Goal: Obtain resource: Download file/media

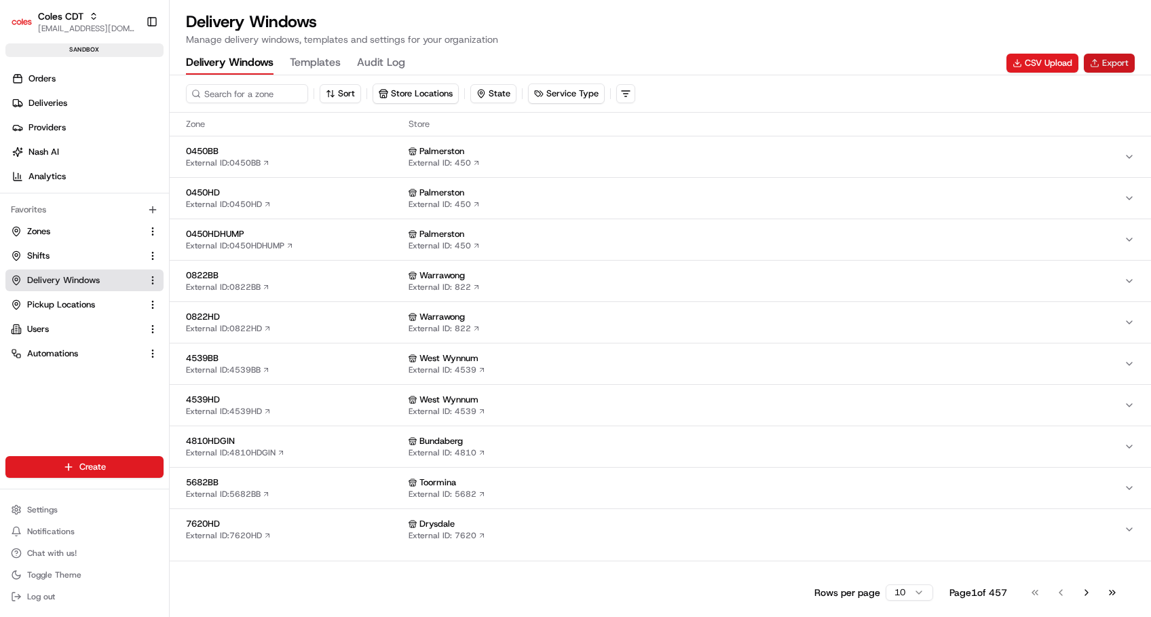
click at [1103, 64] on button "Export" at bounding box center [1109, 63] width 51 height 19
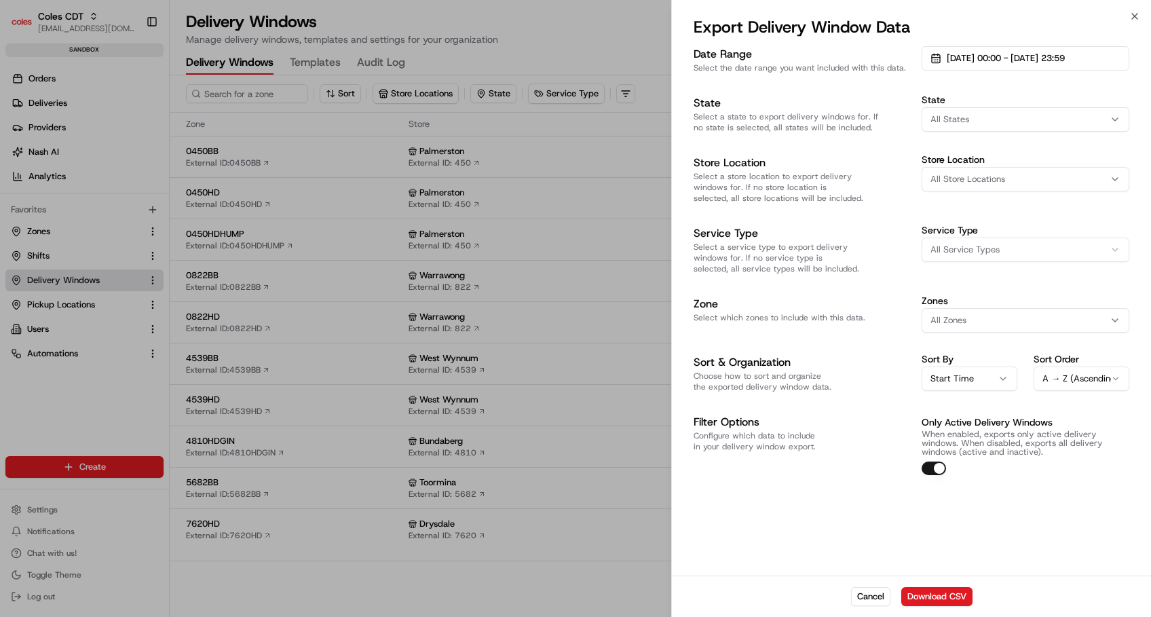
click at [988, 115] on div "All States" at bounding box center [1025, 119] width 201 height 12
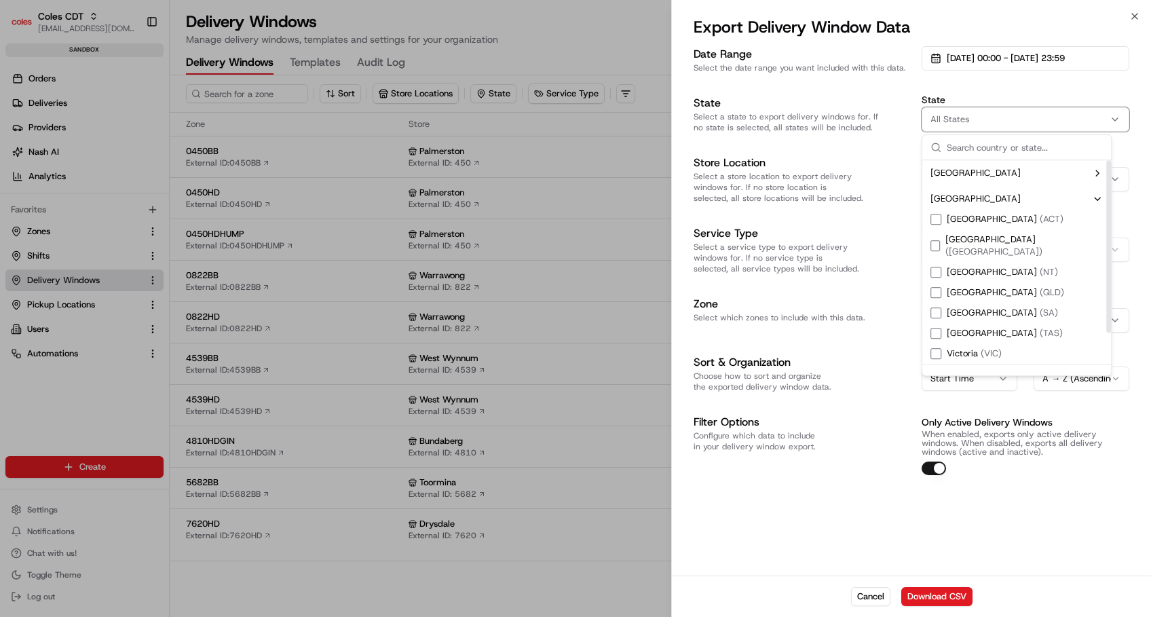
click at [943, 368] on div "[GEOGRAPHIC_DATA] ( [GEOGRAPHIC_DATA] )" at bounding box center [995, 374] width 130 height 12
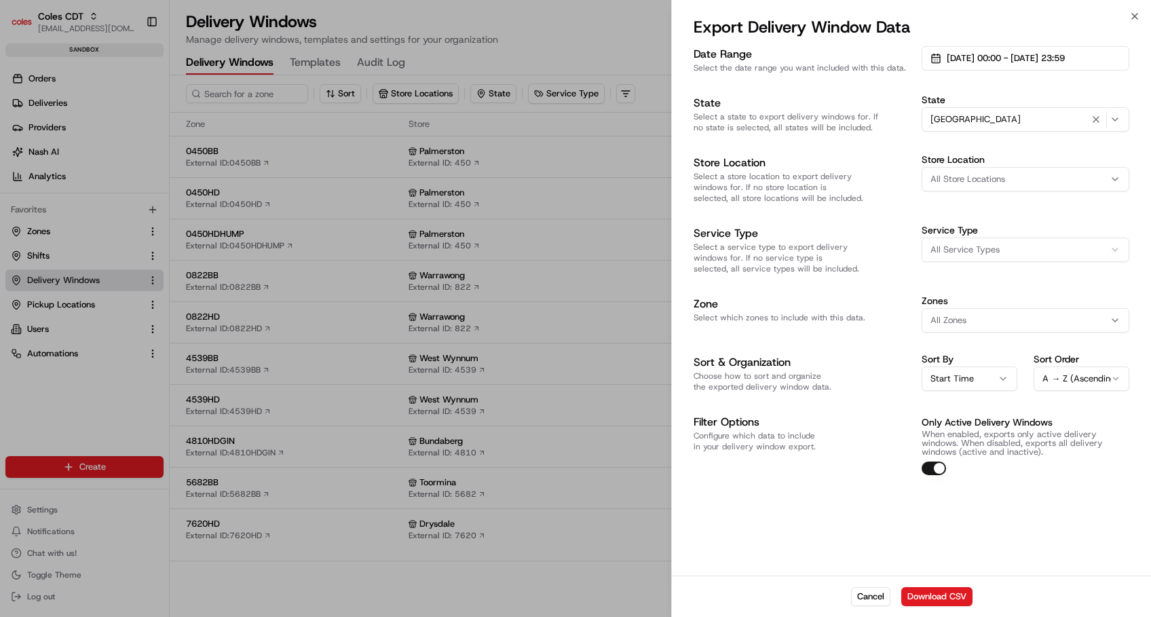
click at [959, 185] on span "All Store Locations" at bounding box center [967, 179] width 75 height 12
type input "0263"
click at [1094, 118] on div at bounding box center [575, 308] width 1151 height 617
click at [1096, 118] on button "button" at bounding box center [1096, 119] width 15 height 15
click at [1013, 189] on button "All Store Locations" at bounding box center [1026, 179] width 208 height 24
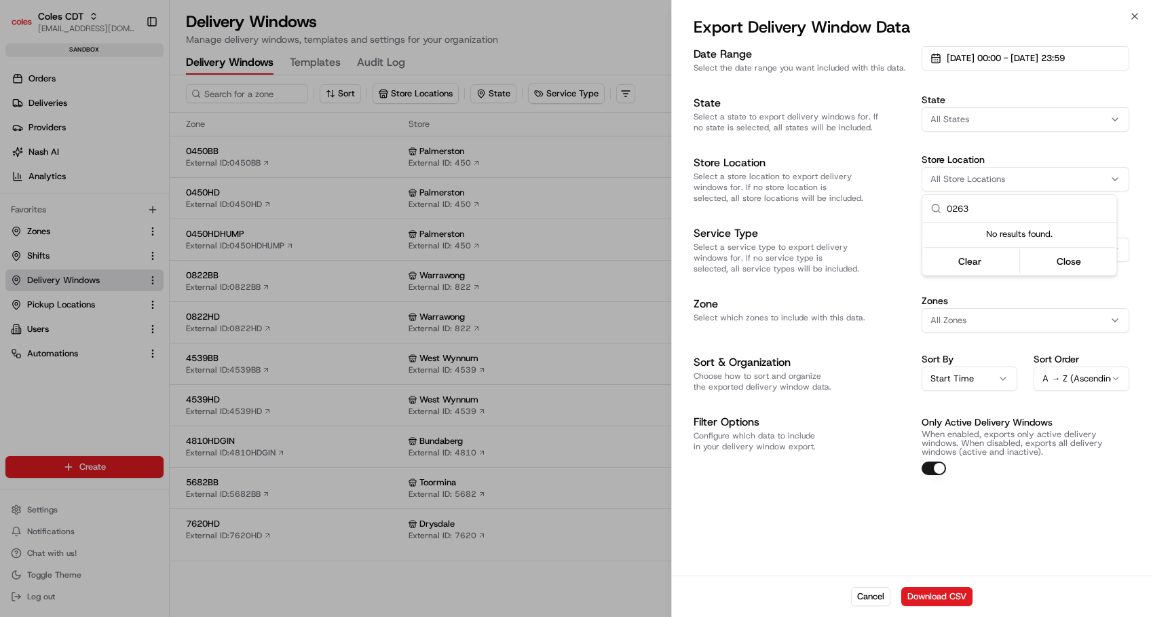
click at [776, 522] on div at bounding box center [575, 308] width 1151 height 617
click at [962, 174] on span "All Store Locations" at bounding box center [967, 179] width 75 height 12
click at [979, 206] on input "0263" at bounding box center [1028, 208] width 162 height 27
drag, startPoint x: 979, startPoint y: 208, endPoint x: 909, endPoint y: 209, distance: 70.6
click at [909, 209] on body "Coles CDT [EMAIL_ADDRESS][DOMAIN_NAME] Toggle Sidebar sandbox Orders Deliveries…" at bounding box center [575, 308] width 1151 height 617
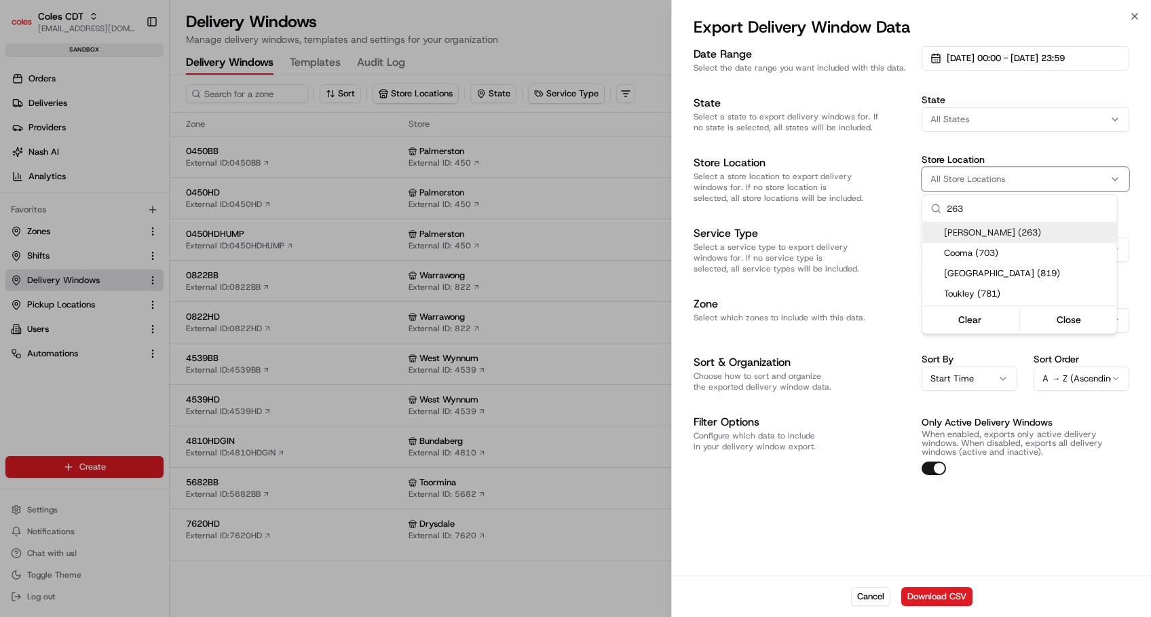
type input "263"
click at [961, 239] on div "[PERSON_NAME] (263)" at bounding box center [1019, 233] width 194 height 20
click at [867, 530] on div at bounding box center [575, 308] width 1151 height 617
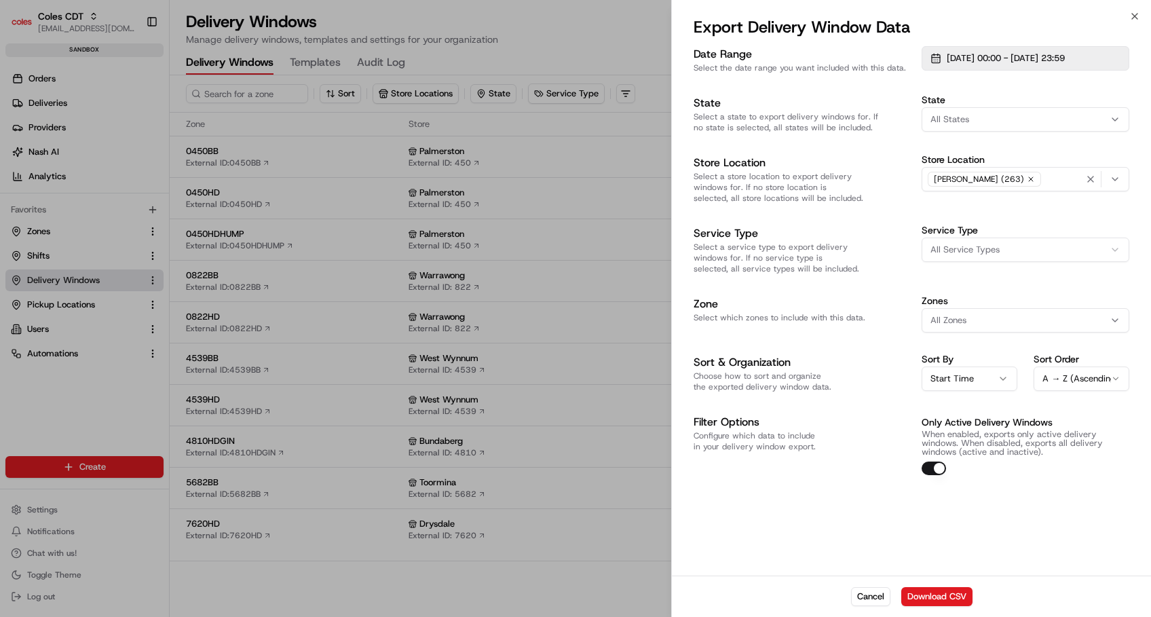
click at [1049, 63] on span "[DATE] 00:00 - [DATE] 23:59" at bounding box center [1006, 58] width 118 height 12
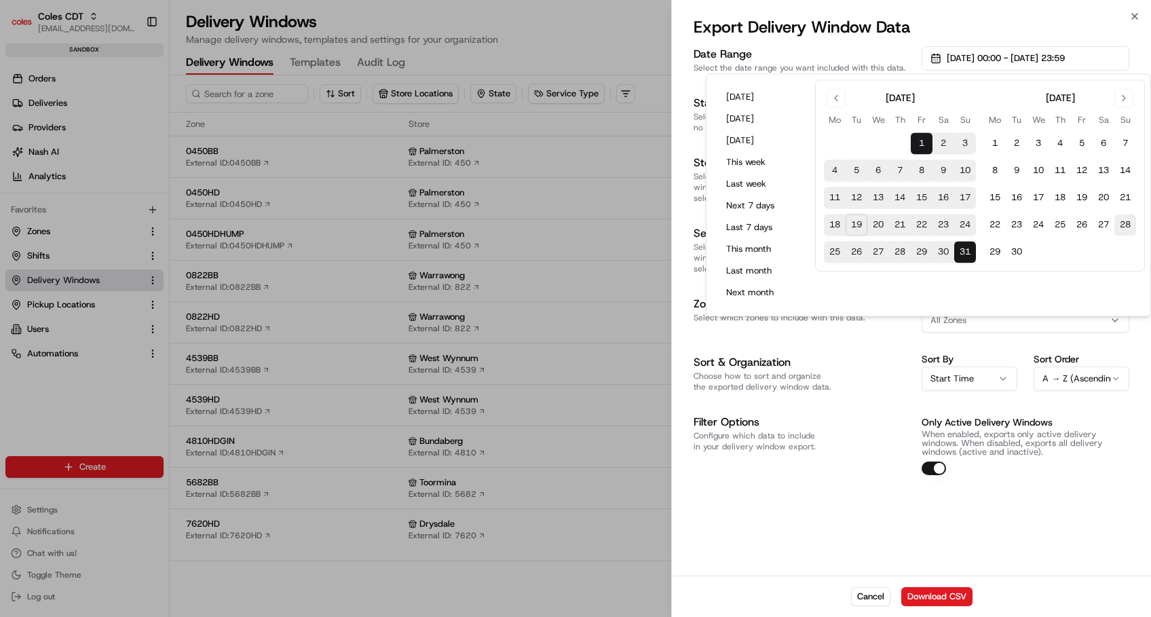
click at [1131, 227] on button "28" at bounding box center [1125, 225] width 22 height 22
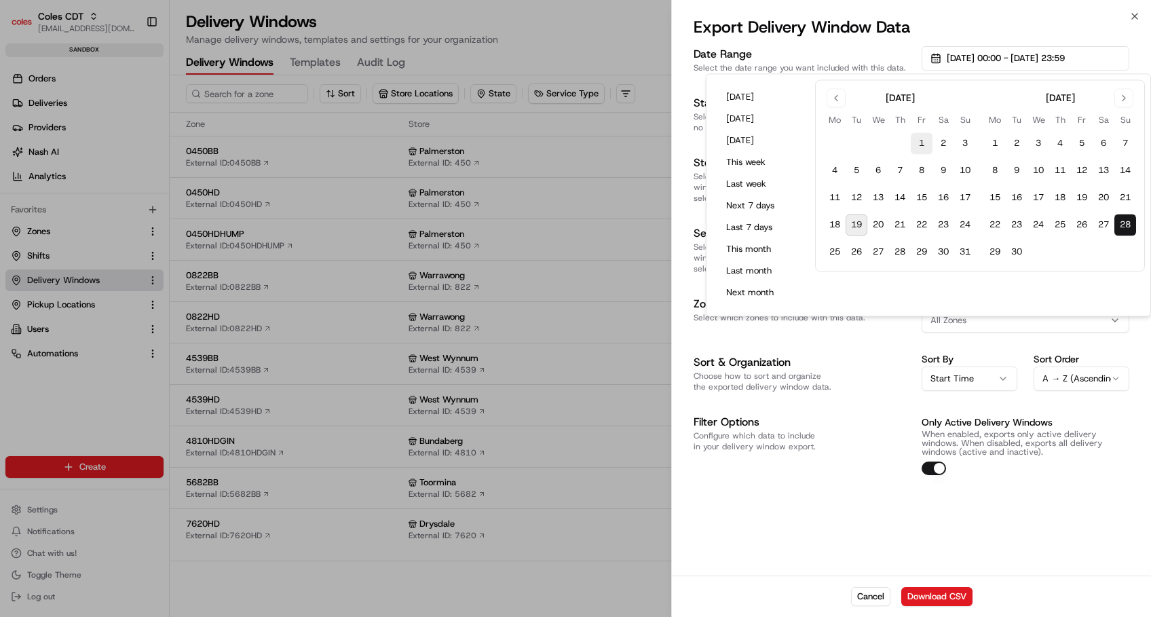
click at [920, 140] on button "1" at bounding box center [922, 144] width 22 height 22
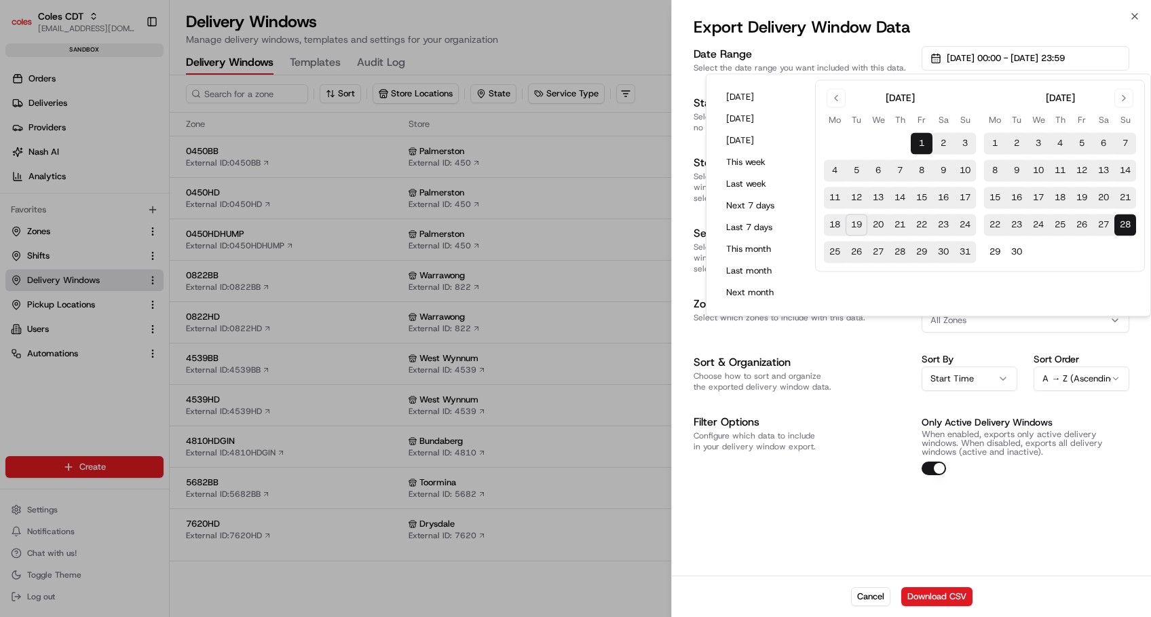
click at [938, 527] on div "Date Range Select the date range you want included with this data. [DATE] 00:00…" at bounding box center [911, 309] width 479 height 532
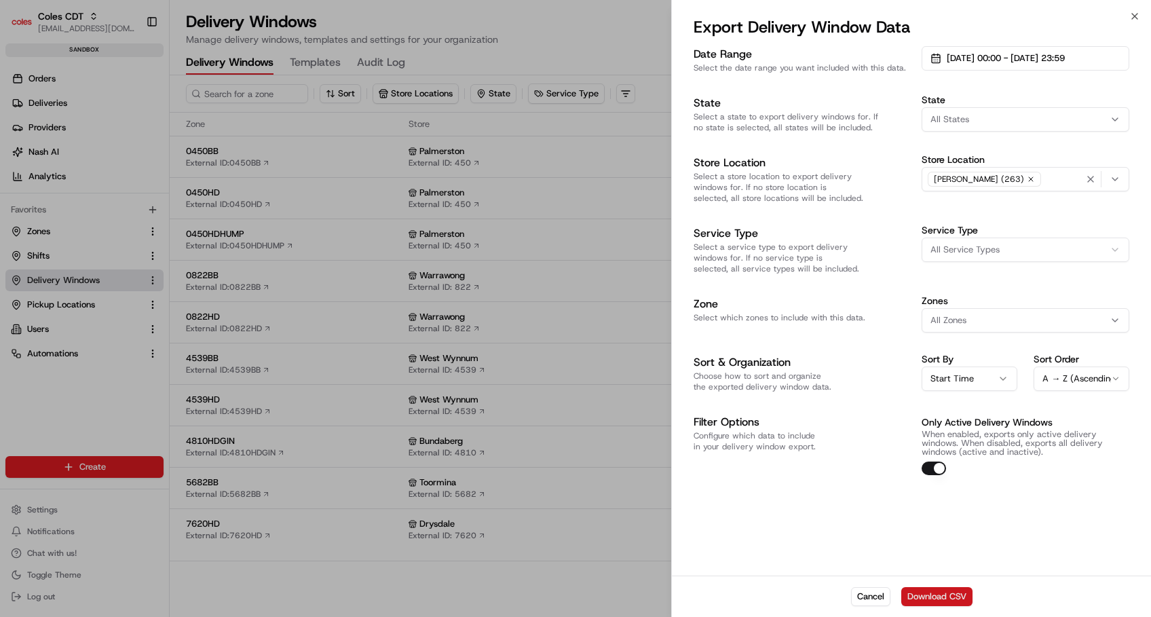
click at [928, 591] on button "Download CSV" at bounding box center [936, 596] width 71 height 19
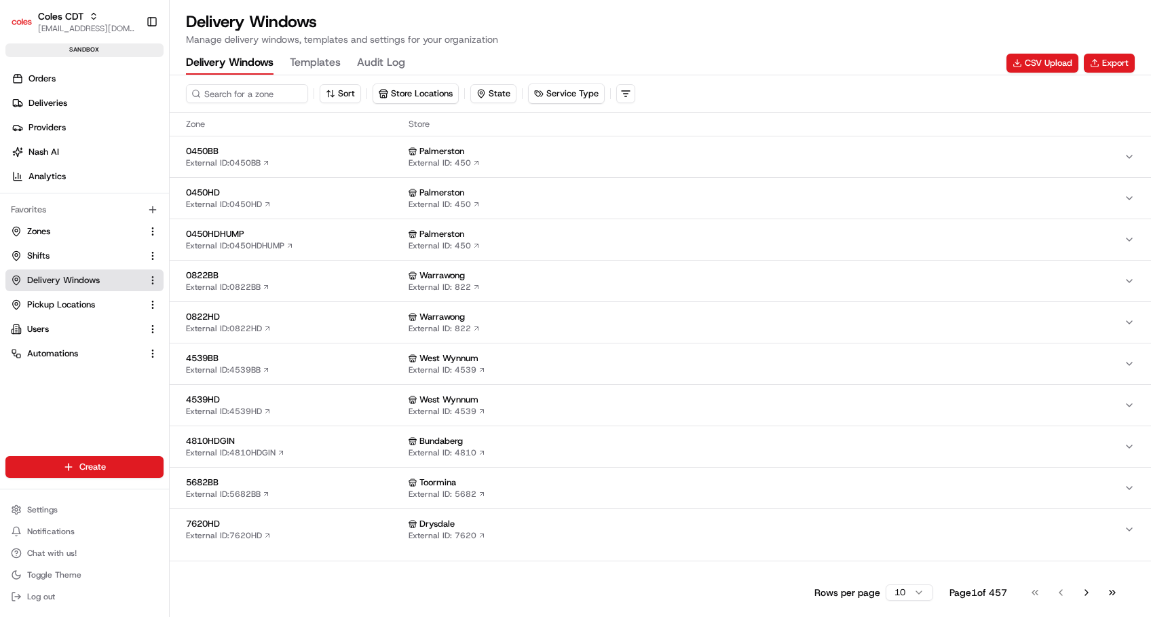
drag, startPoint x: 679, startPoint y: 33, endPoint x: 749, endPoint y: 45, distance: 71.6
click at [685, 33] on div "Delivery Windows Manage delivery windows, templates and settings for your organ…" at bounding box center [660, 28] width 949 height 35
click at [1118, 59] on button "Export" at bounding box center [1109, 63] width 51 height 19
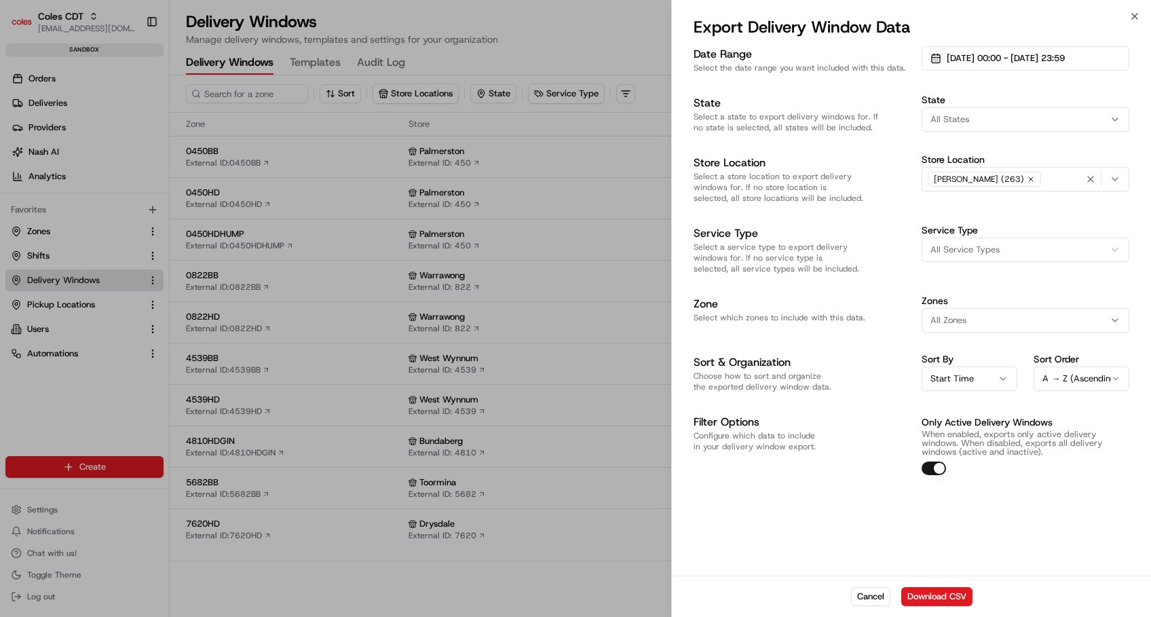
drag, startPoint x: 1095, startPoint y: 174, endPoint x: 1076, endPoint y: 178, distance: 19.6
click at [1095, 174] on icon "button" at bounding box center [1090, 179] width 11 height 11
click at [1024, 178] on div "All Store Locations" at bounding box center [1025, 179] width 201 height 12
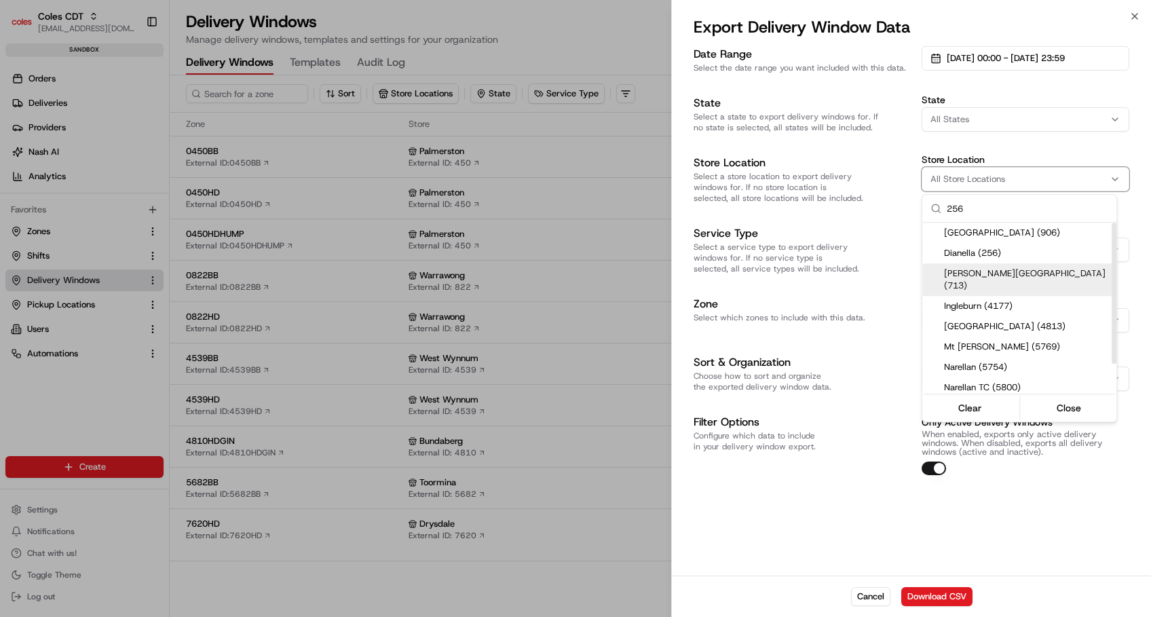
type input "256"
click at [981, 256] on span "Dianella (256)" at bounding box center [1027, 253] width 167 height 12
click at [871, 514] on div at bounding box center [575, 308] width 1151 height 617
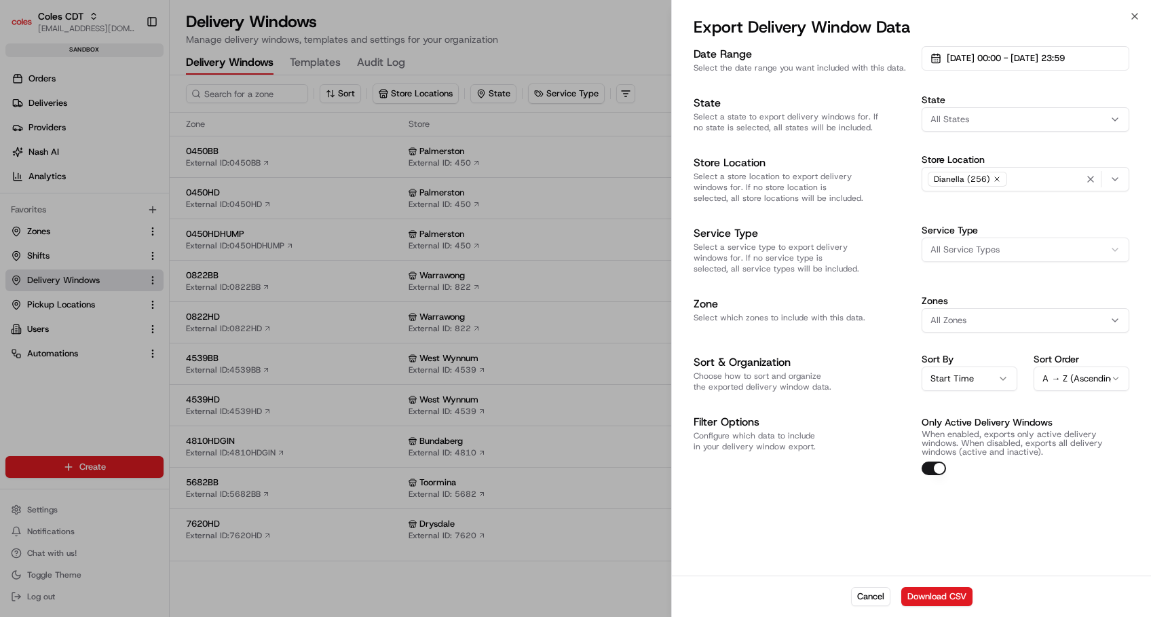
click at [945, 584] on div "Cancel Download CSV" at bounding box center [911, 595] width 479 height 41
click at [945, 597] on button "Download CSV" at bounding box center [936, 596] width 71 height 19
click at [850, 535] on div "Date Range Select the date range you want included with this data. [DATE] 00:00…" at bounding box center [911, 309] width 479 height 532
